Goal: Task Accomplishment & Management: Understand process/instructions

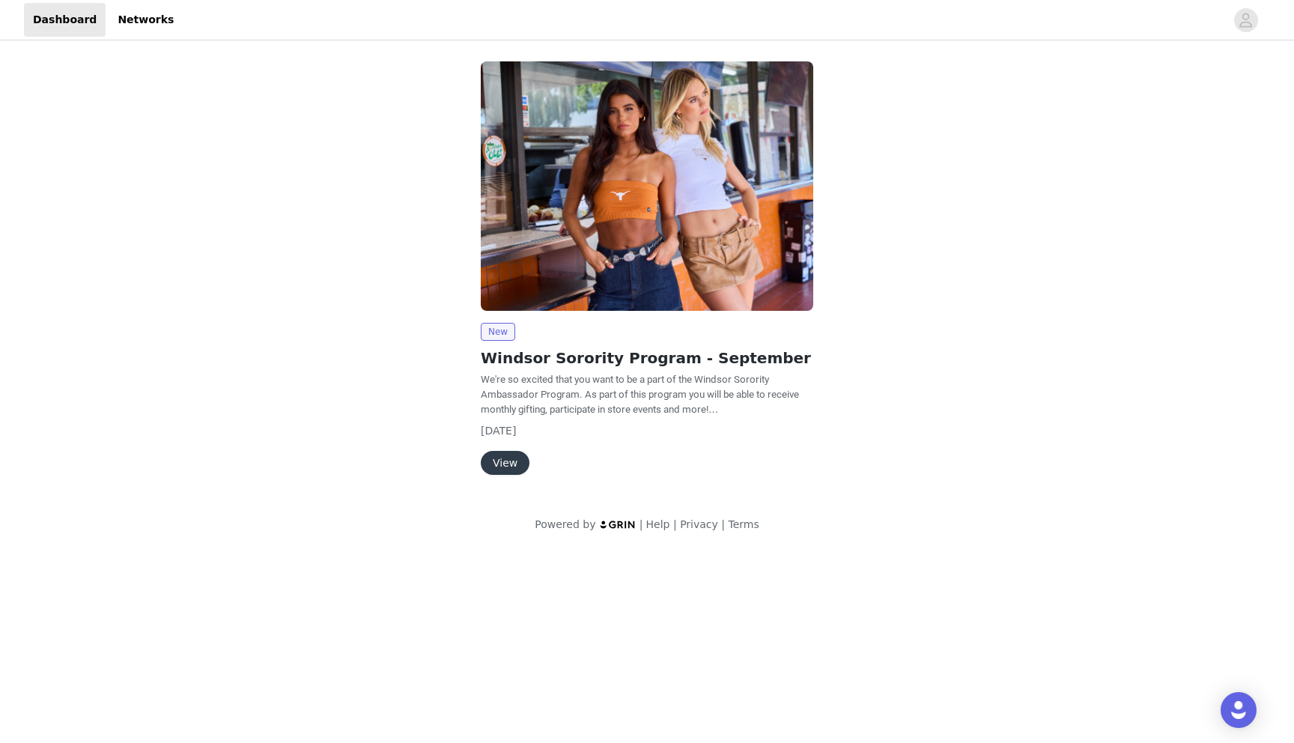
click at [498, 470] on button "View" at bounding box center [505, 463] width 49 height 24
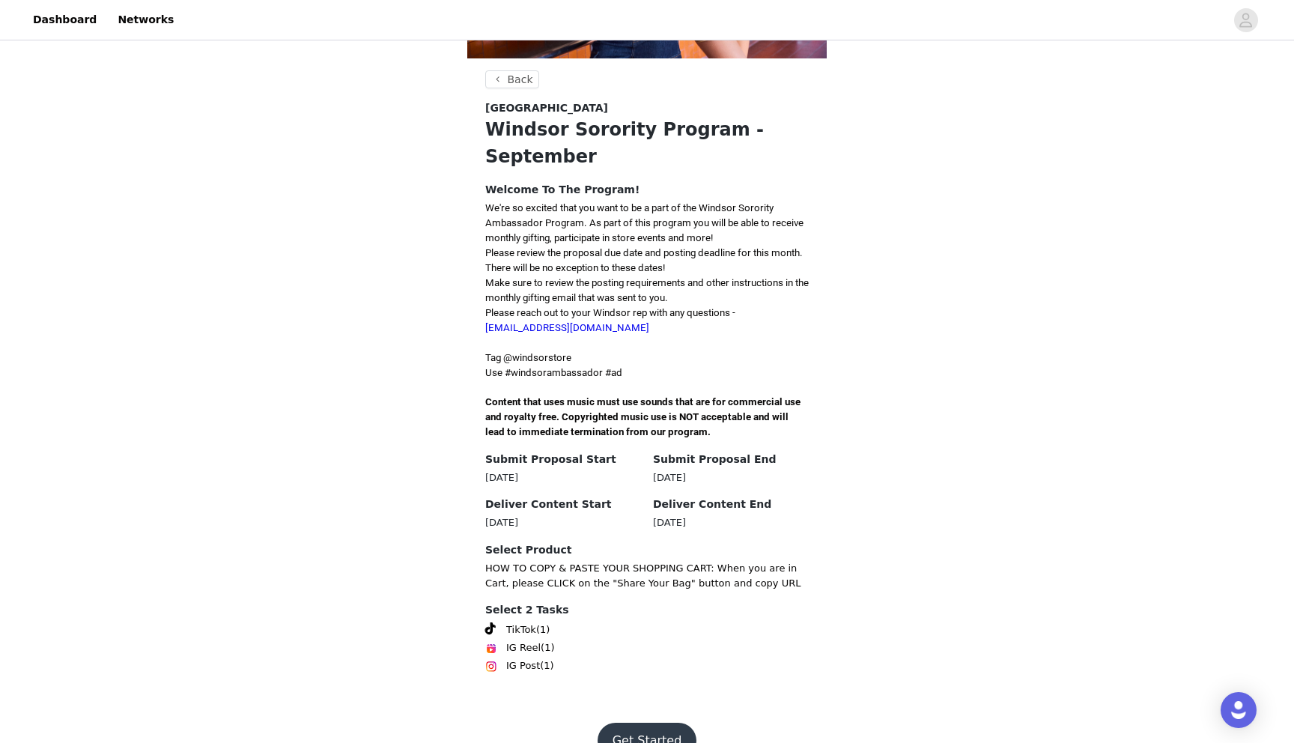
scroll to position [246, 0]
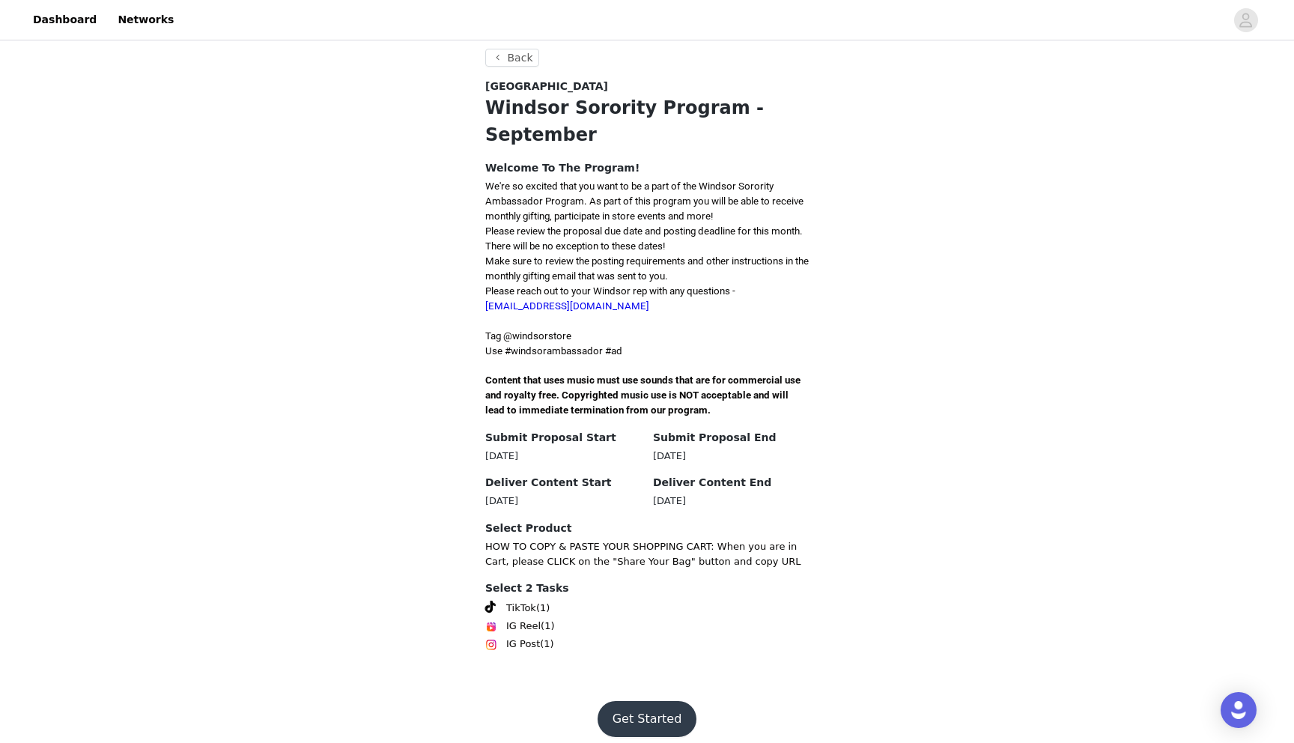
click at [632, 711] on button "Get Started" at bounding box center [648, 719] width 100 height 36
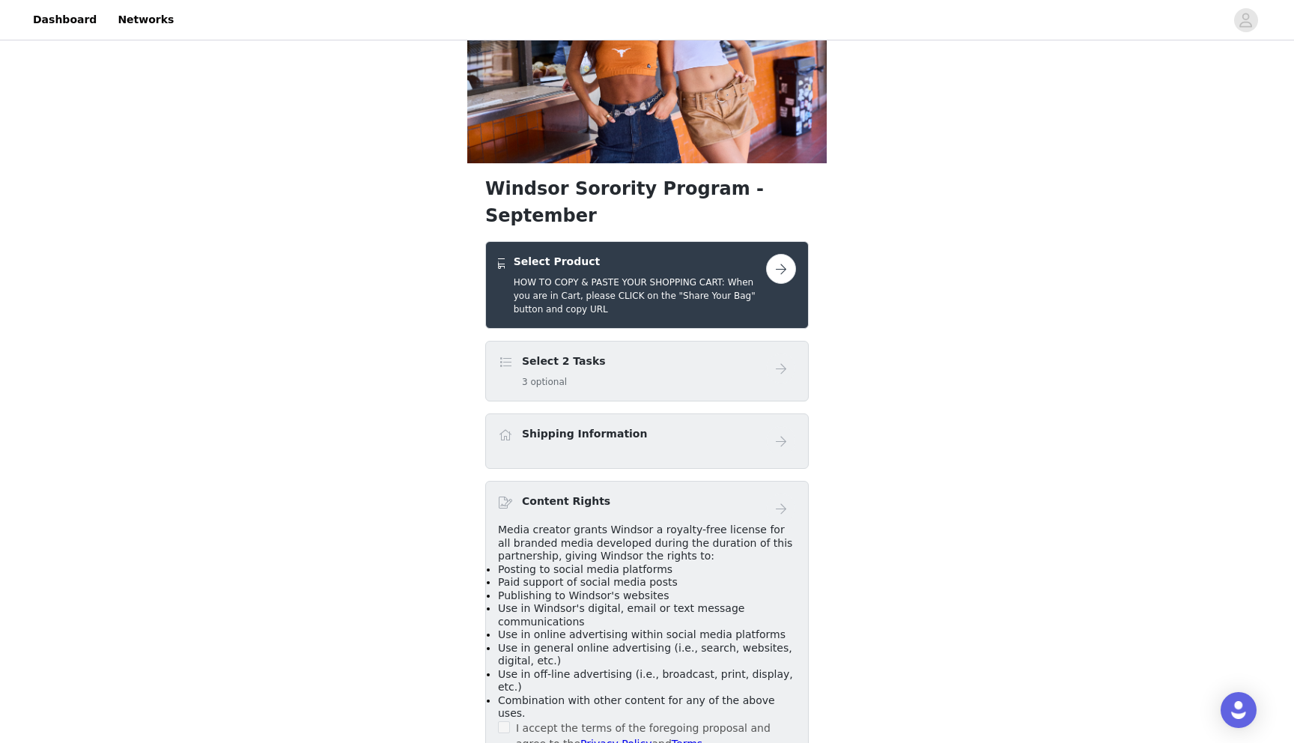
scroll to position [122, 0]
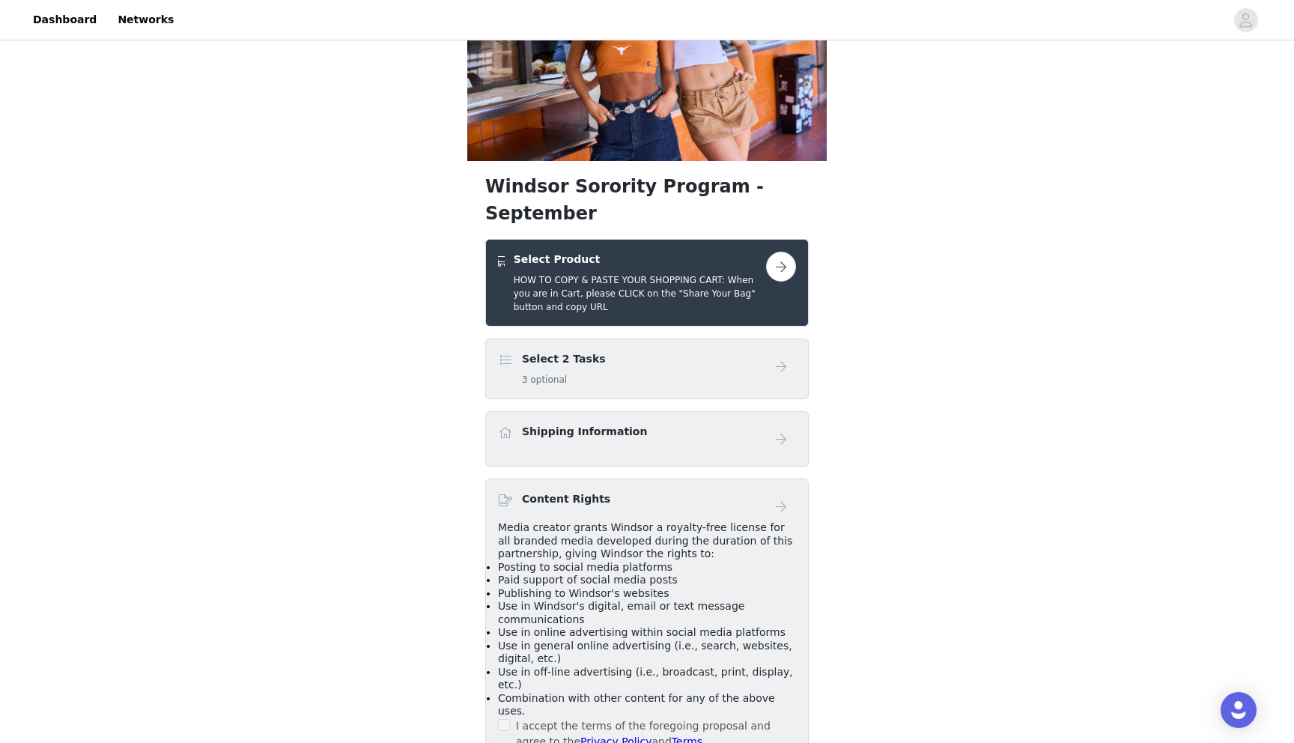
click at [781, 252] on button "button" at bounding box center [781, 267] width 30 height 30
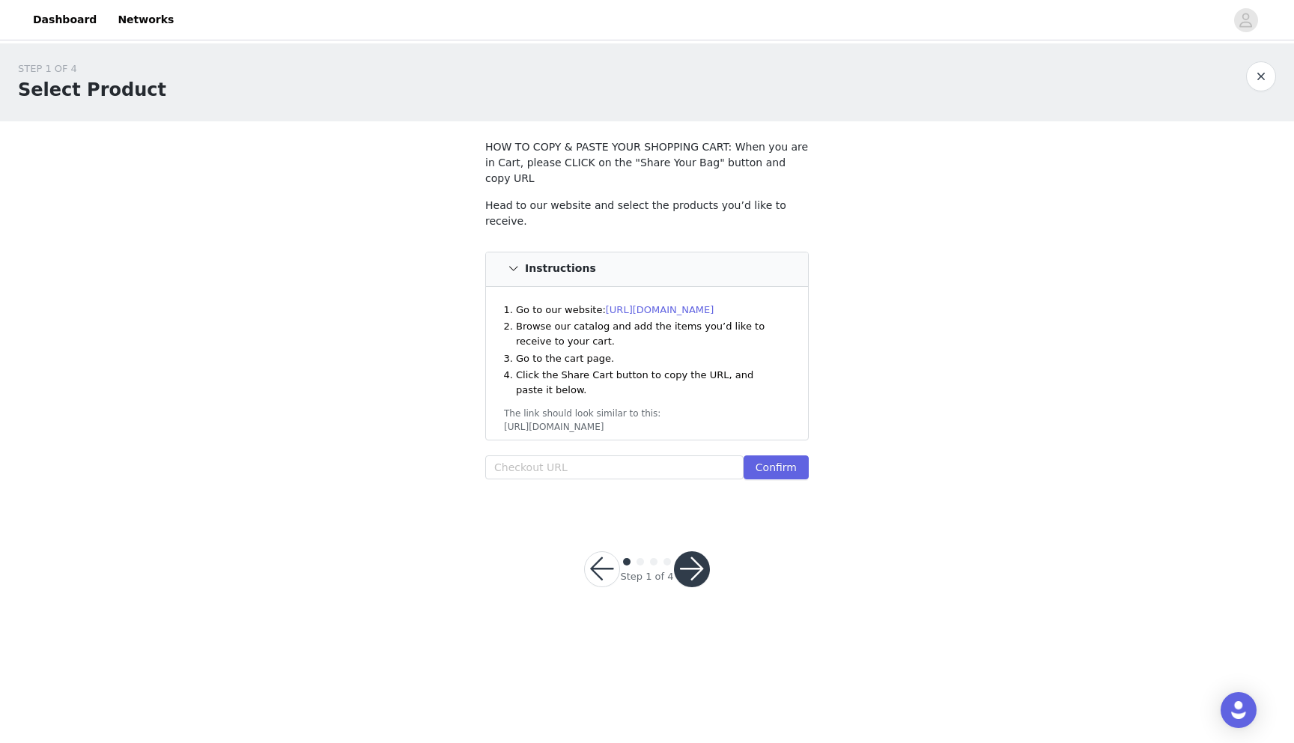
click at [696, 304] on link "[URL][DOMAIN_NAME]" at bounding box center [660, 309] width 109 height 11
click at [601, 551] on button "button" at bounding box center [602, 569] width 36 height 36
